Goal: Navigation & Orientation: Find specific page/section

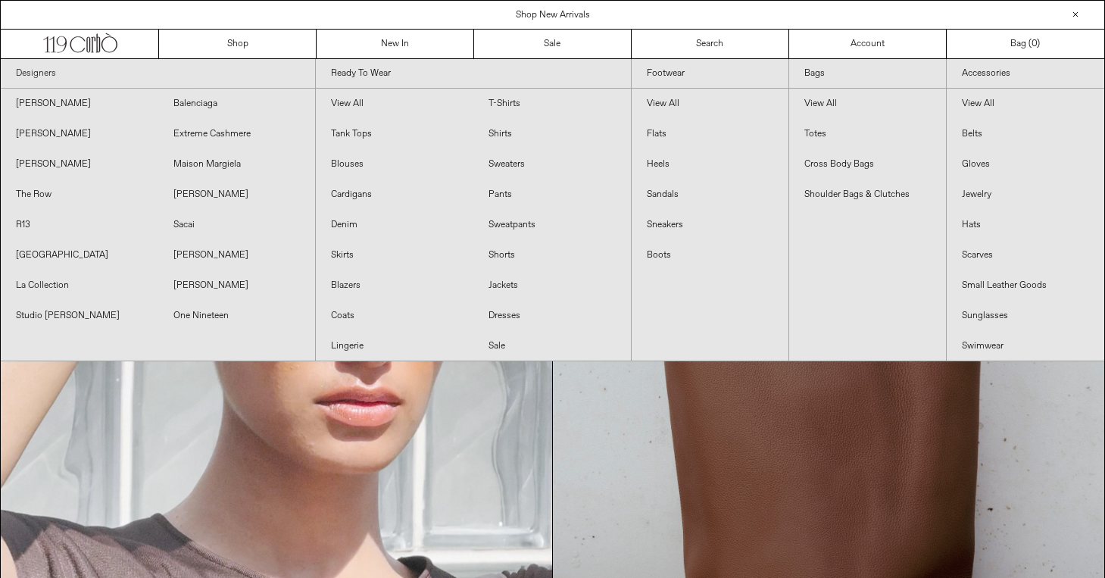
click at [42, 73] on link "Designers" at bounding box center [158, 74] width 314 height 30
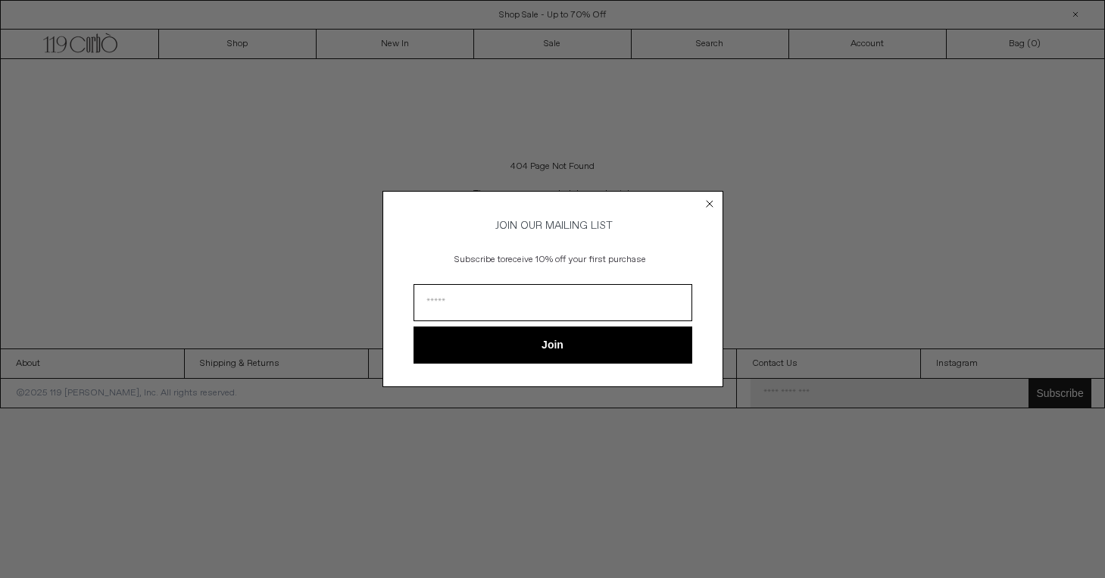
click at [710, 201] on icon "Close dialog" at bounding box center [709, 204] width 6 height 6
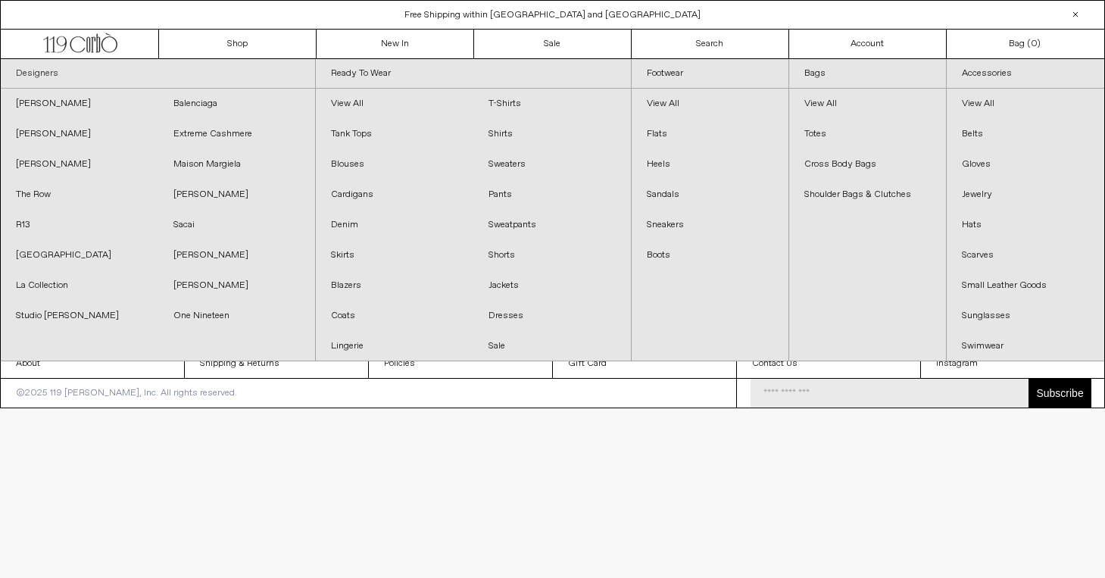
click at [179, 78] on link "Designers" at bounding box center [158, 74] width 314 height 30
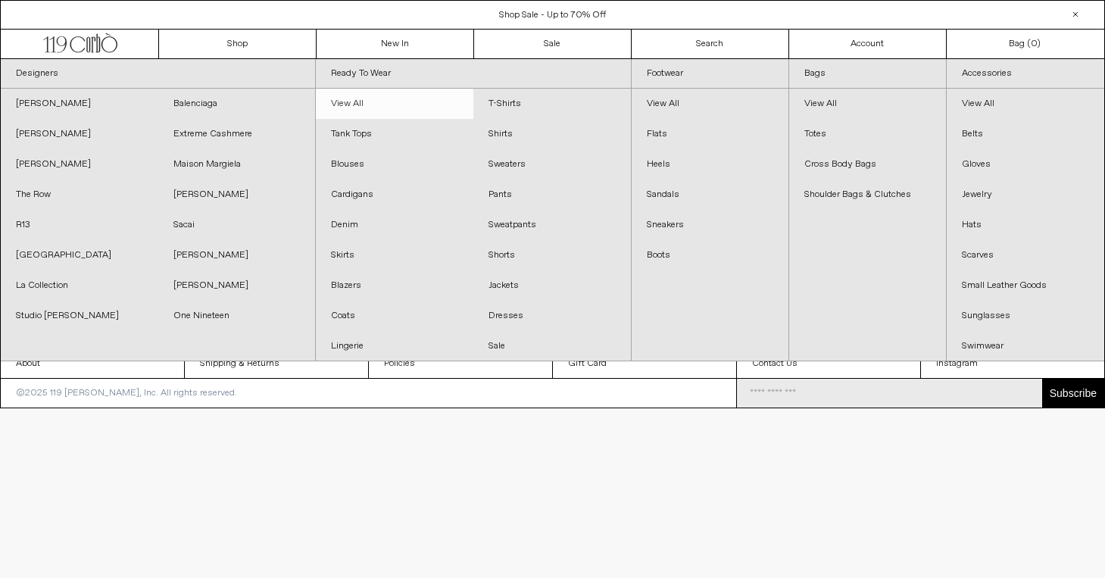
click at [348, 98] on link "View All" at bounding box center [394, 104] width 157 height 30
